Goal: Task Accomplishment & Management: Complete application form

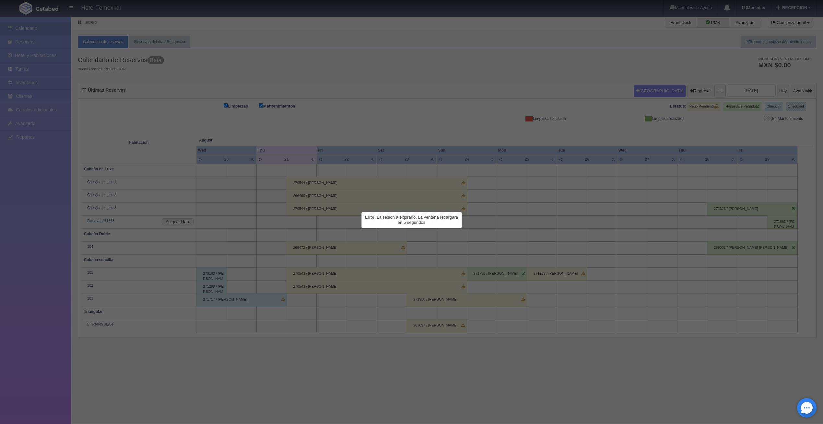
click at [599, 117] on div at bounding box center [411, 212] width 823 height 424
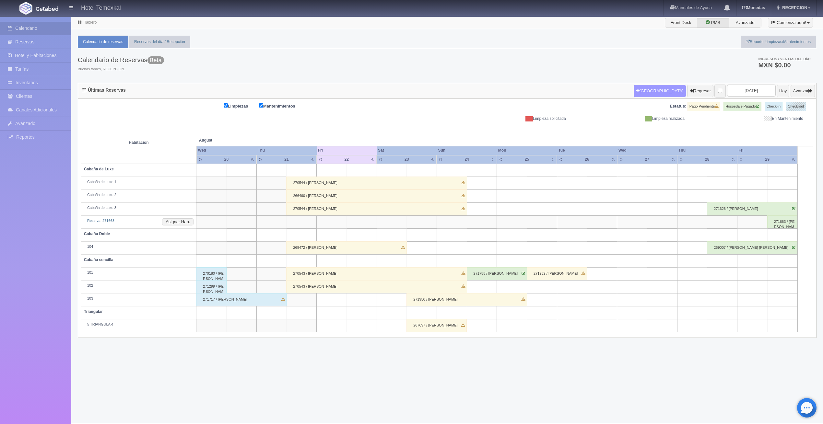
click at [633, 96] on button "[GEOGRAPHIC_DATA]" at bounding box center [659, 91] width 52 height 12
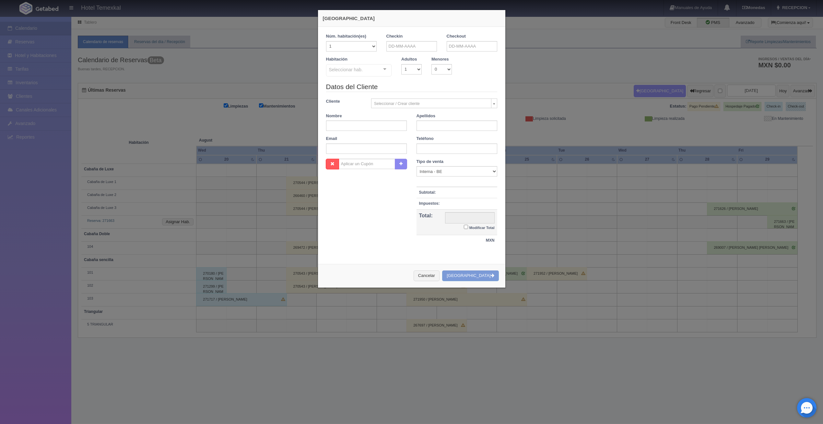
checkbox input "false"
click at [409, 54] on div "Checkin" at bounding box center [411, 44] width 60 height 23
click at [409, 52] on div "Checkin" at bounding box center [411, 44] width 60 height 23
click at [409, 49] on input "text" at bounding box center [411, 46] width 51 height 10
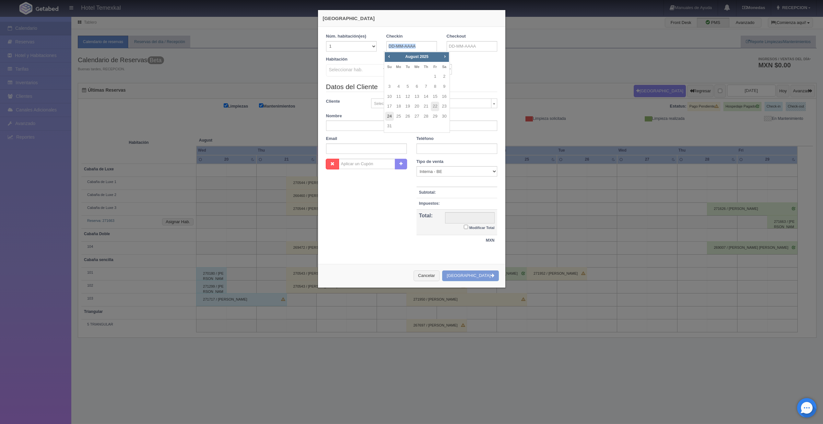
click at [390, 116] on link "24" at bounding box center [389, 116] width 8 height 9
type input "24-08-2025"
checkbox input "false"
click at [450, 45] on input "text" at bounding box center [471, 46] width 51 height 10
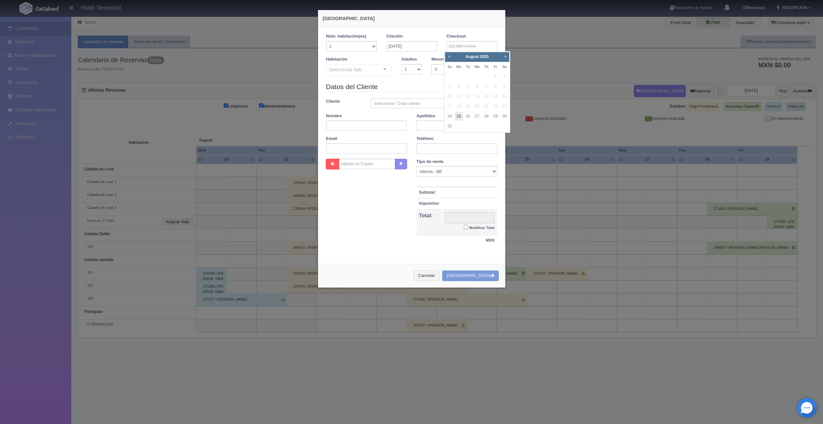
click at [456, 118] on link "25" at bounding box center [459, 116] width 8 height 9
type input "25-08-2025"
click at [373, 73] on div "Seleccionar hab." at bounding box center [359, 70] width 66 height 12
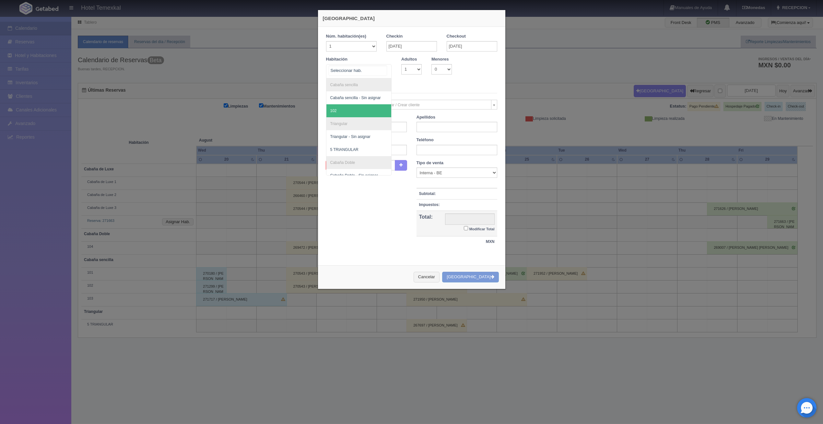
scroll to position [85, 0]
click at [353, 143] on span "Cabaña de Luxe 1" at bounding box center [346, 143] width 32 height 5
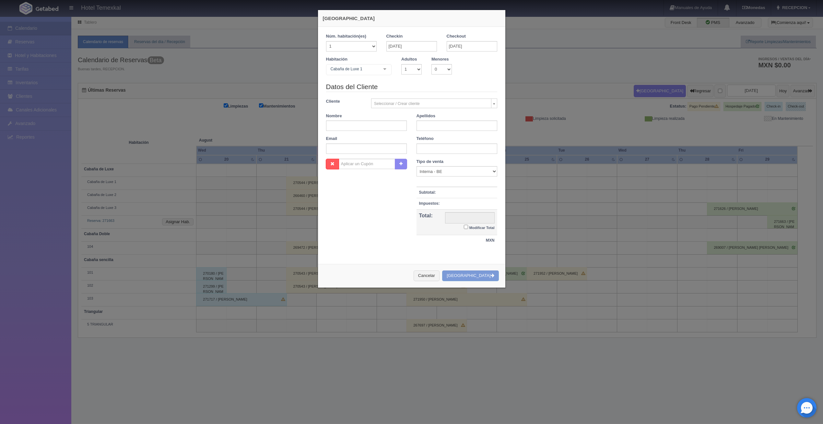
checkbox input "false"
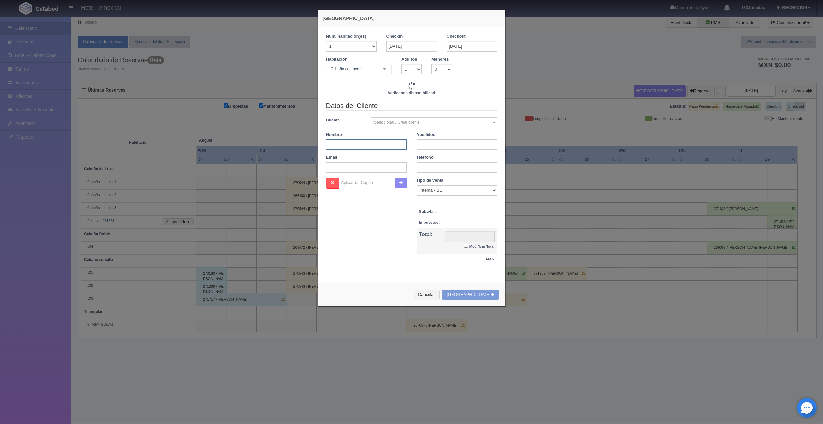
click at [356, 145] on input "text" at bounding box center [366, 144] width 81 height 10
type input "4800.00"
checkbox input "false"
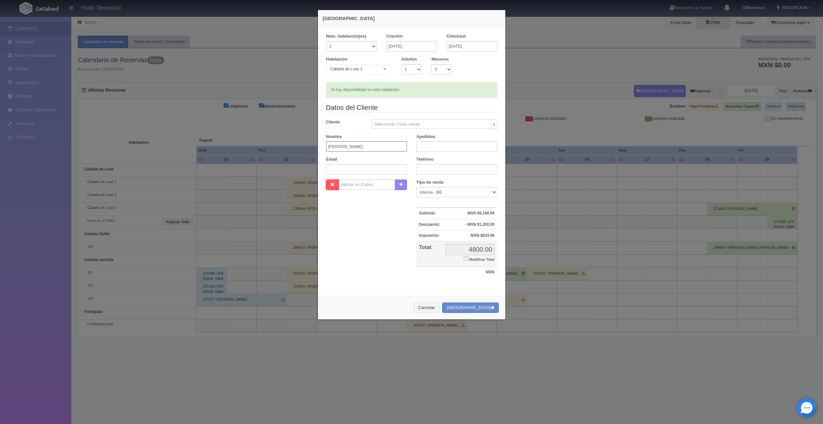
type input "ALICIA"
click at [420, 145] on input "text" at bounding box center [456, 146] width 81 height 10
type input "PARRA"
click at [464, 260] on input "Modificar Total" at bounding box center [466, 259] width 4 height 4
checkbox input "true"
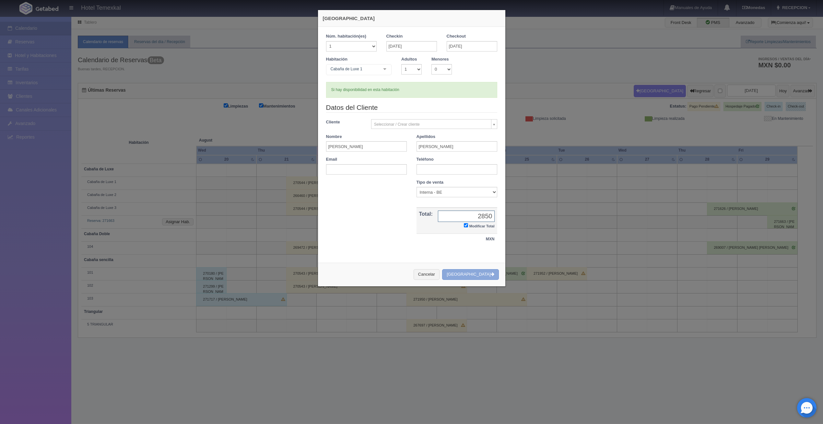
type input "2850"
click at [476, 273] on button "[GEOGRAPHIC_DATA]" at bounding box center [470, 274] width 56 height 11
